Goal: Find specific page/section: Find specific page/section

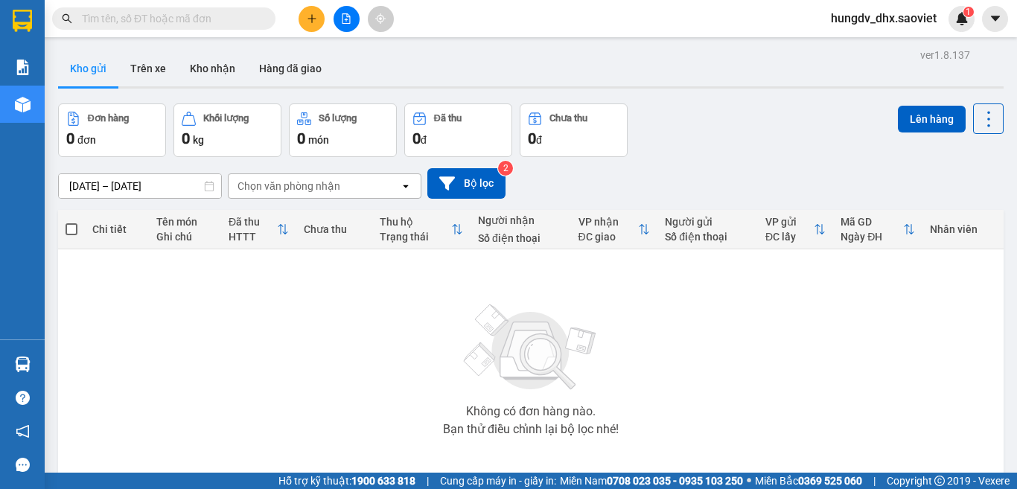
click at [133, 16] on input "text" at bounding box center [170, 18] width 176 height 16
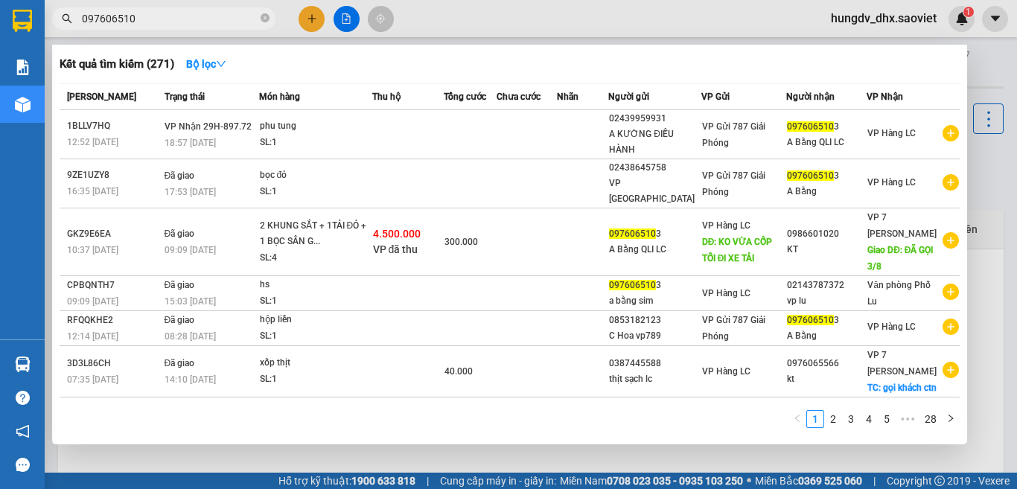
type input "0976065103"
